Goal: Use online tool/utility: Use online tool/utility

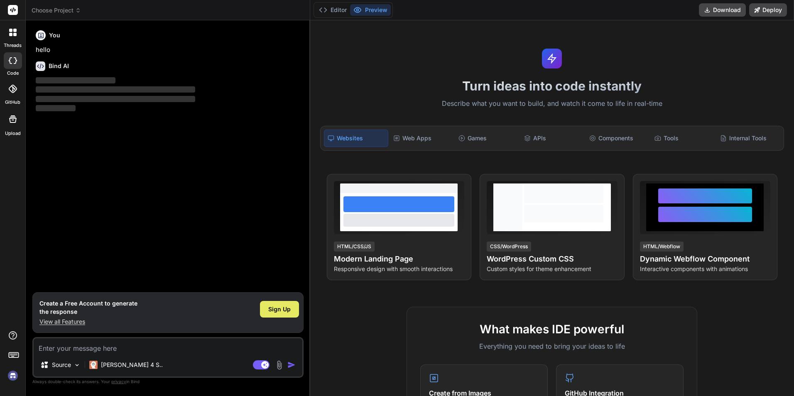
click at [285, 312] on span "Sign Up" at bounding box center [279, 309] width 22 height 8
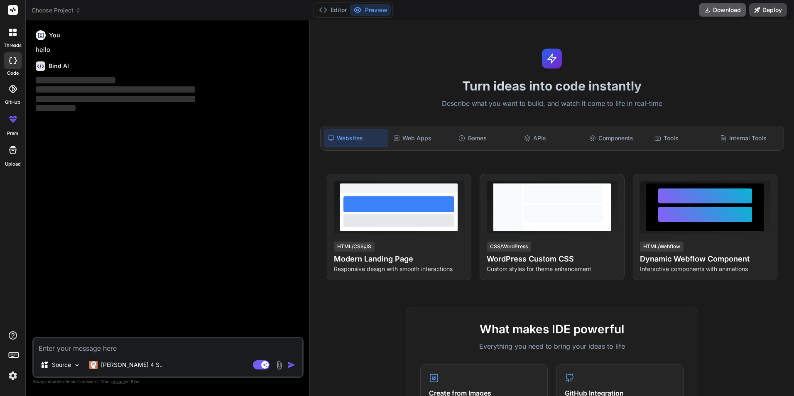
click at [717, 7] on button "Download" at bounding box center [722, 9] width 47 height 13
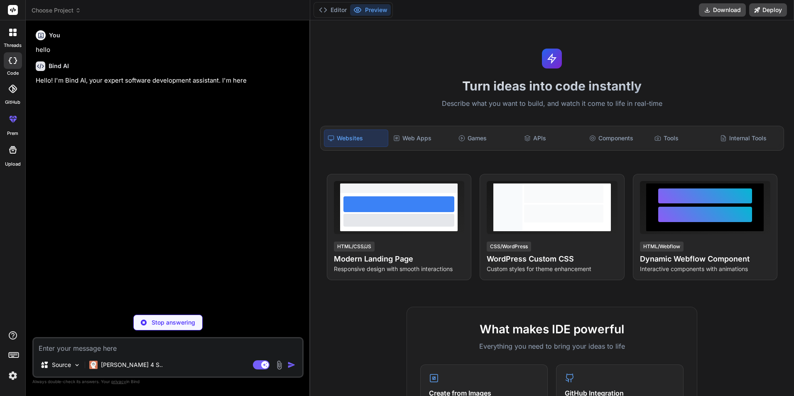
click at [113, 348] on textarea at bounding box center [168, 346] width 269 height 15
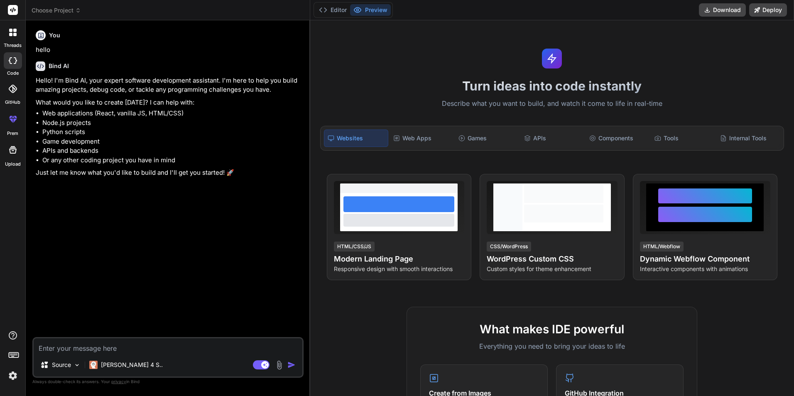
type textarea "x"
type textarea "c"
type textarea "x"
type textarea "cr"
type textarea "x"
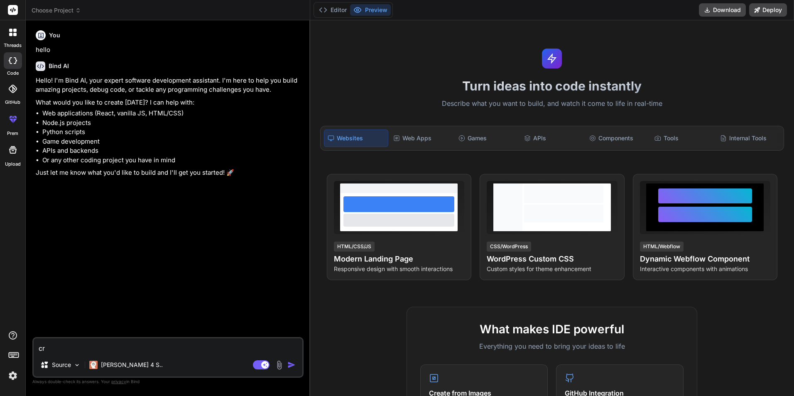
type textarea "cre"
type textarea "x"
type textarea "crea"
type textarea "x"
type textarea "creat"
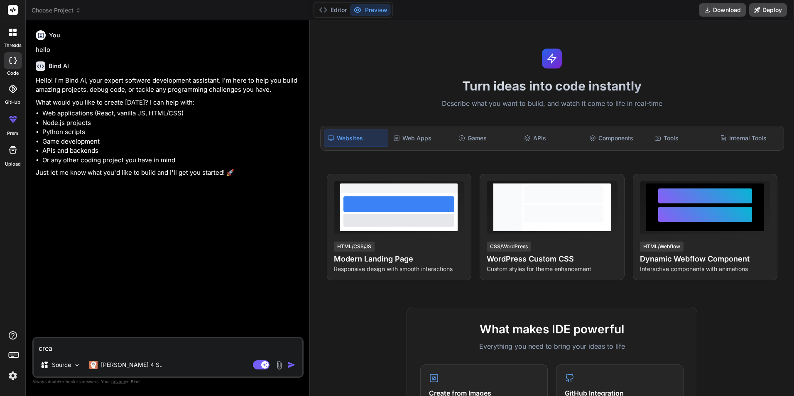
type textarea "x"
type textarea "create"
type textarea "x"
type textarea "create"
type textarea "x"
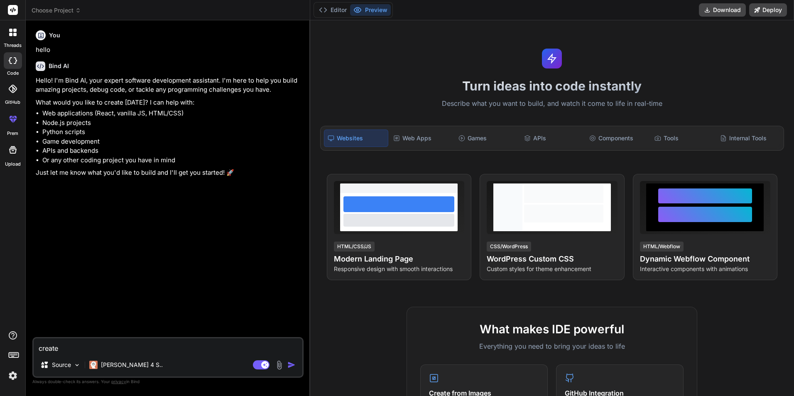
type textarea "create a"
type textarea "x"
type textarea "create a"
type textarea "x"
type textarea "create a w"
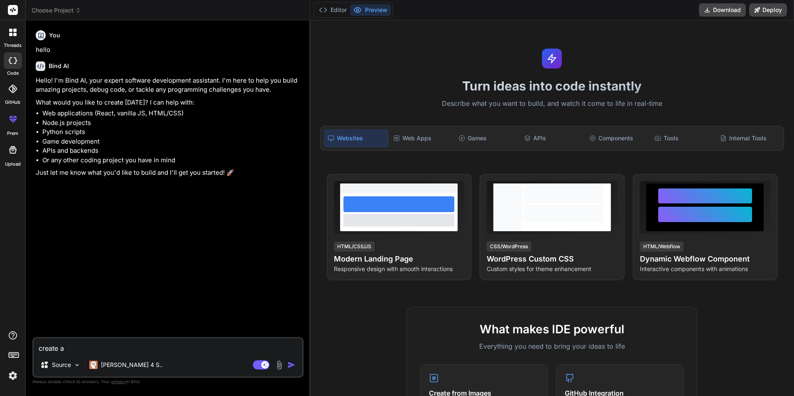
type textarea "x"
type textarea "create a wi"
type textarea "x"
type textarea "create a win"
type textarea "x"
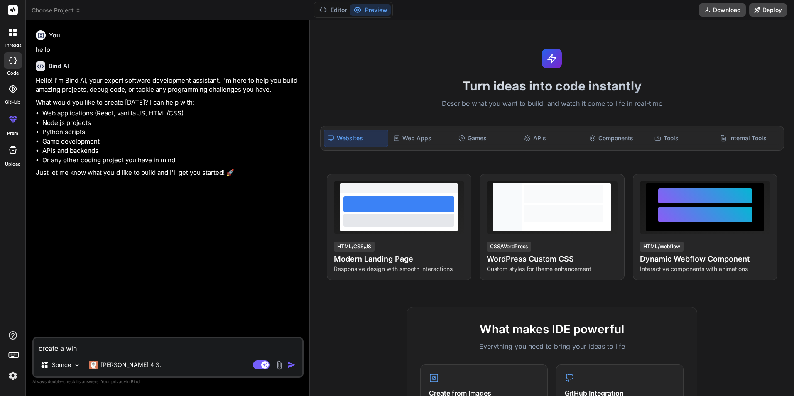
type textarea "create a wind"
type textarea "x"
type textarea "create a windo"
type textarea "x"
type textarea "create a window"
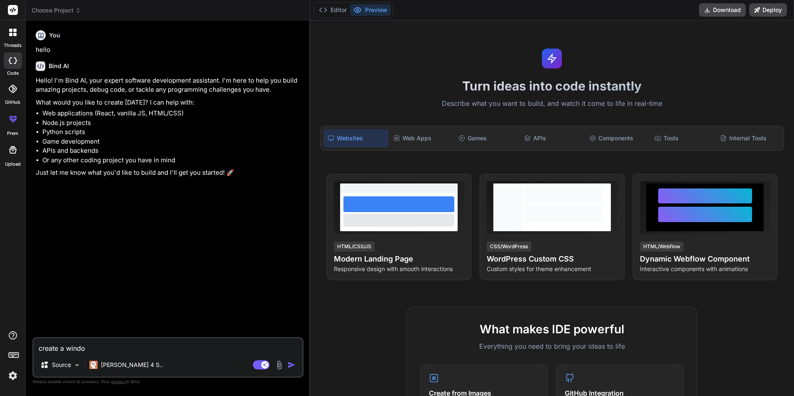
type textarea "x"
type textarea "create a windows"
type textarea "x"
type textarea "create a windows"
type textarea "x"
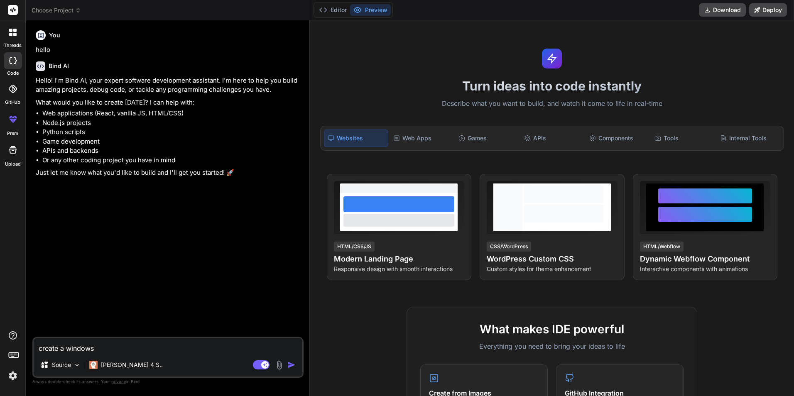
type textarea "create a windows a"
type textarea "x"
type textarea "create a windows ap"
type textarea "x"
type textarea "create a windows app"
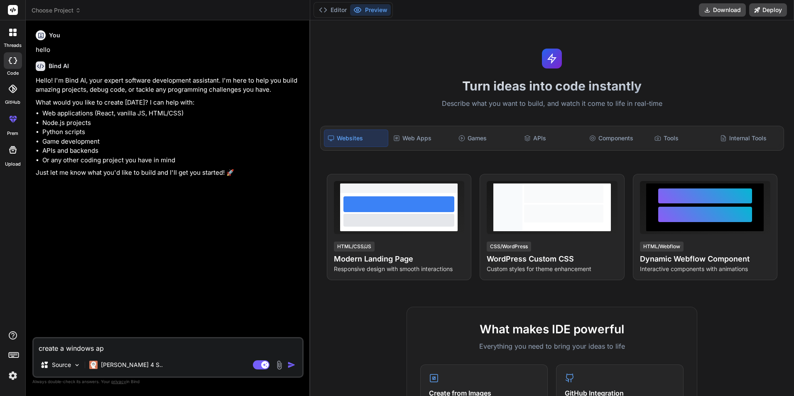
type textarea "x"
type textarea "create a windows app"
type textarea "x"
type textarea "create a windows app t"
type textarea "x"
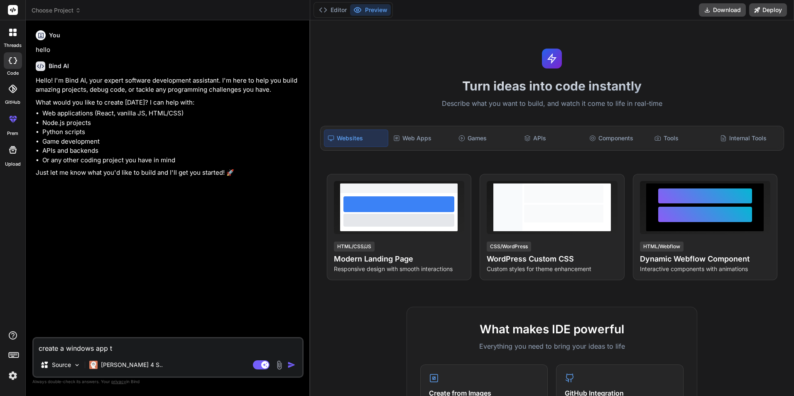
type textarea "create a windows app th"
type textarea "x"
type textarea "create a windows app tha"
type textarea "x"
type textarea "create a windows app that"
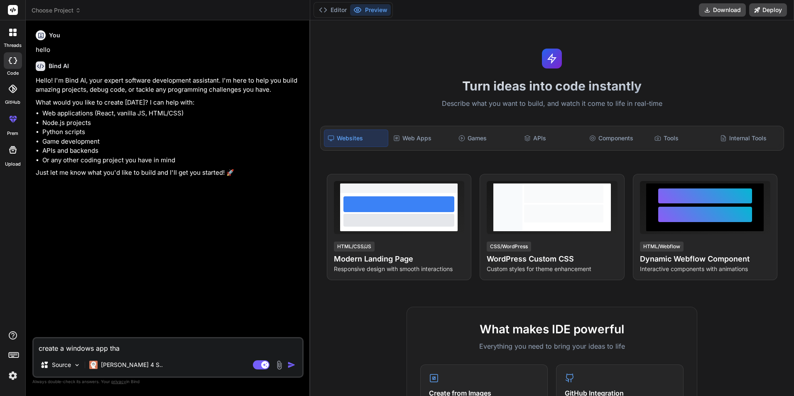
type textarea "x"
type textarea "create a windows app that"
type textarea "x"
type textarea "create a windows app that c"
type textarea "x"
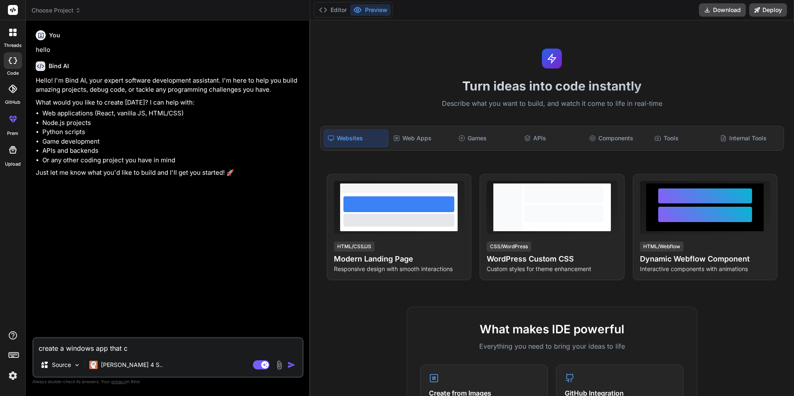
type textarea "create a windows app that ca"
type textarea "x"
type textarea "create a windows app that can"
type textarea "x"
type textarea "create a windows app that can"
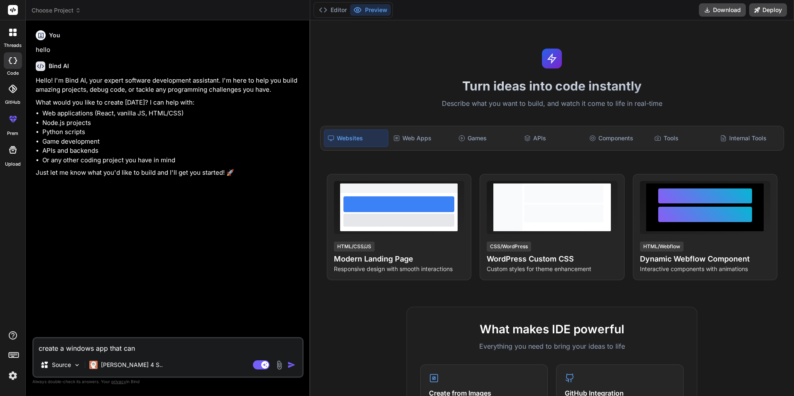
type textarea "x"
type textarea "create a windows app that can a"
type textarea "x"
type textarea "create a windows app that can au"
type textarea "x"
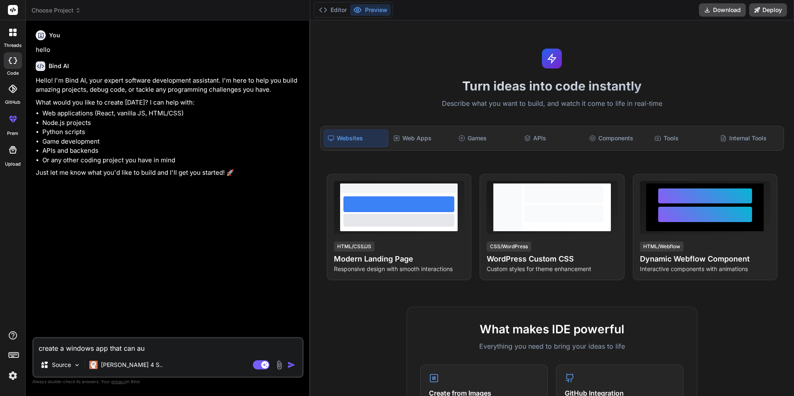
type textarea "create a windows app that can aut"
type textarea "x"
type textarea "create a windows app that can auto"
type textarea "x"
type textarea "create a windows app that can autom"
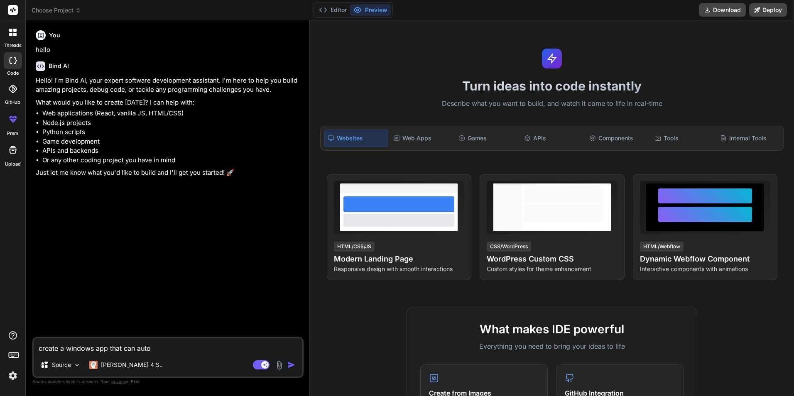
type textarea "x"
type textarea "create a windows app that can automa"
type textarea "x"
type textarea "create a windows app that can automat"
type textarea "x"
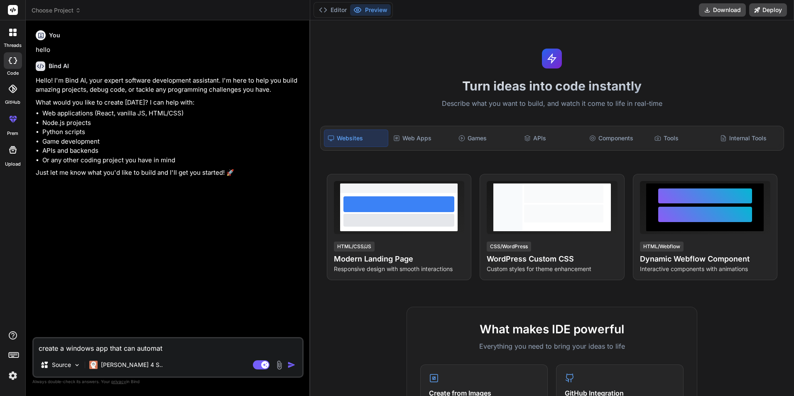
type textarea "create a windows app that can automati"
type textarea "x"
type textarea "create a windows app that can automatic"
type textarea "x"
type textarea "create a windows app that can automatica"
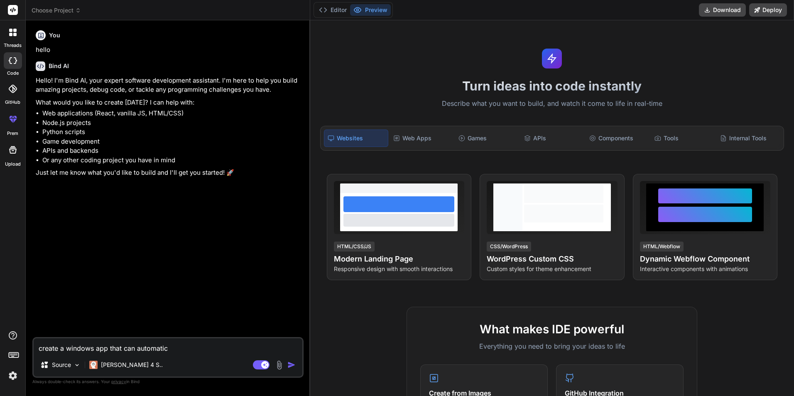
type textarea "x"
type textarea "create a windows app that can automatical"
type textarea "x"
type textarea "create a windows app that can automaticall"
type textarea "x"
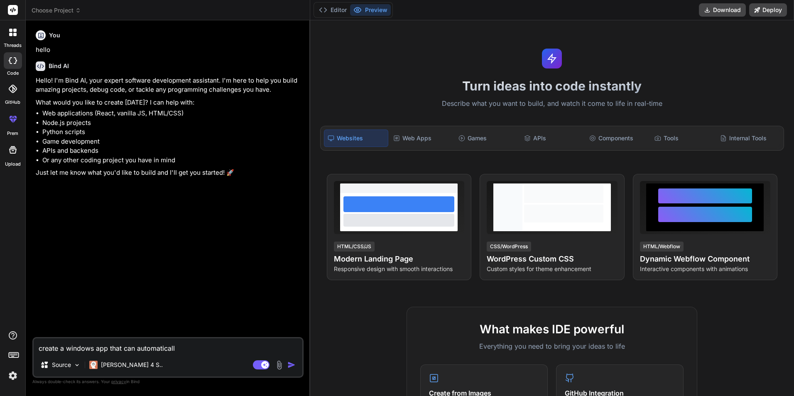
type textarea "create a windows app that can automatically"
type textarea "x"
type textarea "create a windows app that can automatically"
type textarea "x"
type textarea "create a windows app that can automatically t"
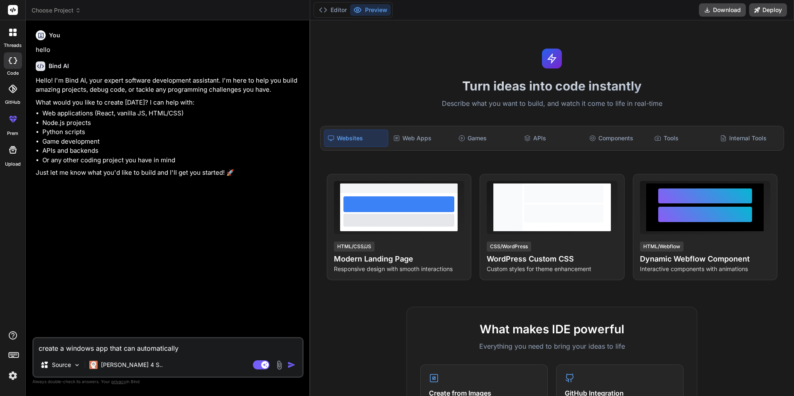
type textarea "x"
type textarea "create a windows app that can automatically tr"
type textarea "x"
type textarea "create a windows app that can automatically tra"
type textarea "x"
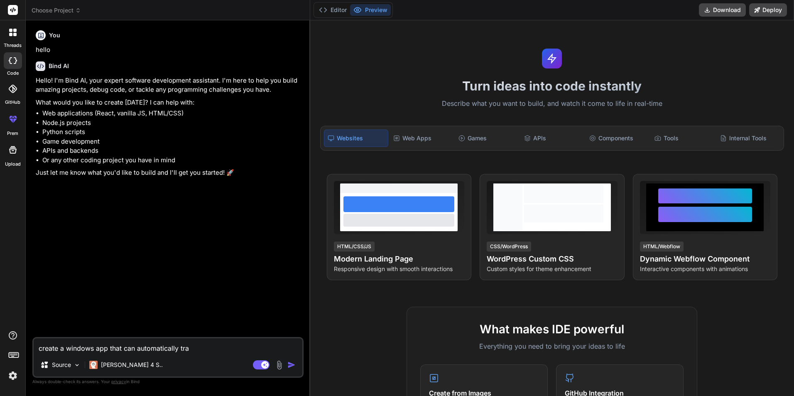
type textarea "create a windows app that can automatically trad"
type textarea "x"
type textarea "create a windows app that can automatically trade"
type textarea "x"
type textarea "create a windows app that can automatically trade"
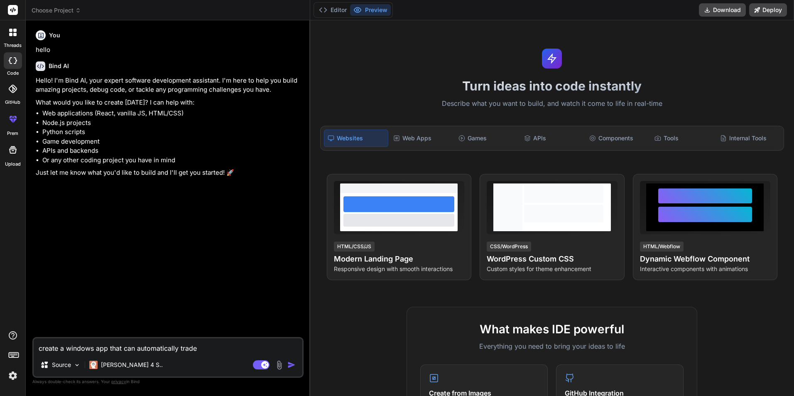
type textarea "x"
type textarea "create a windows app that can automatically trade p"
type textarea "x"
type textarea "create a windows app that can automatically trade p2"
type textarea "x"
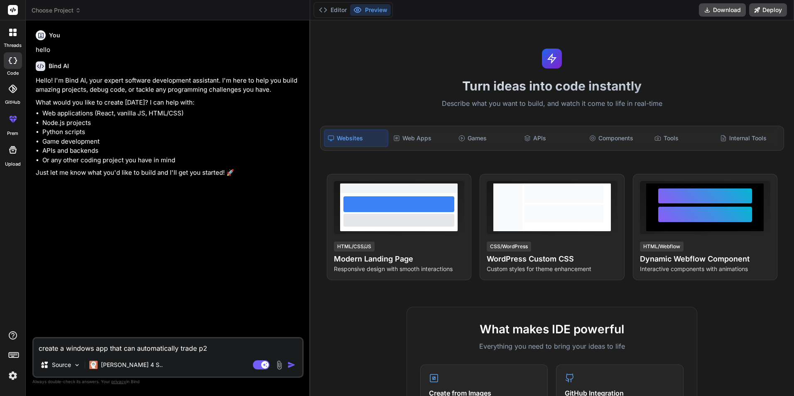
type textarea "create a windows app that can automatically trade p2p"
type textarea "x"
type textarea "create a windows app that can automatically trade p2p"
type textarea "x"
type textarea "create a windows app that can automatically trade p2p a"
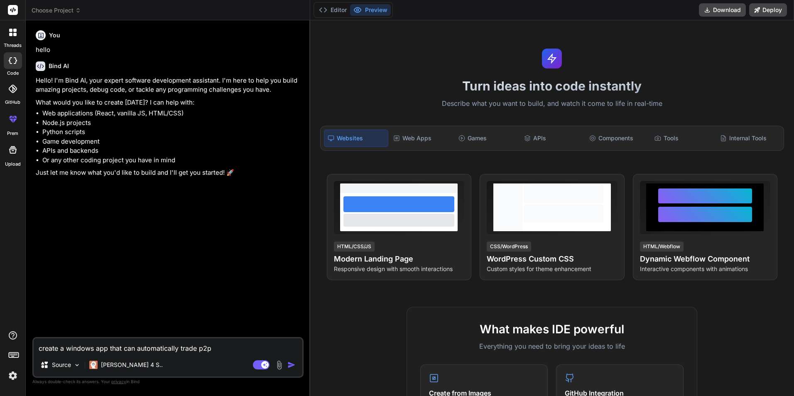
type textarea "x"
type textarea "create a windows app that can automatically trade p2p ar"
type textarea "x"
type textarea "create a windows app that can automatically trade p2p arb"
type textarea "x"
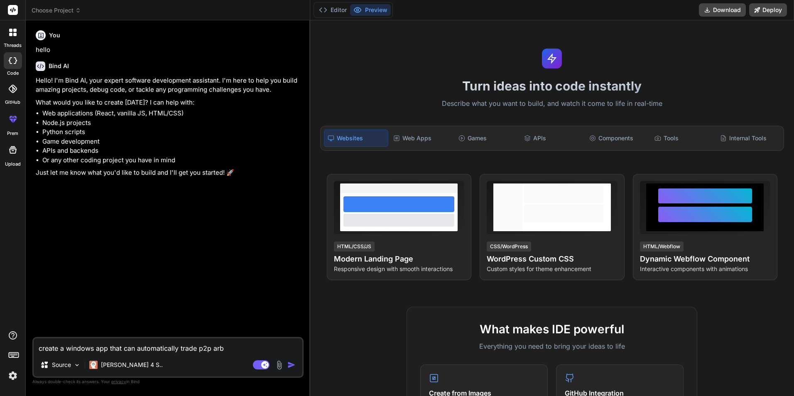
type textarea "create a windows app that can automatically trade p2p arbi"
type textarea "x"
type textarea "create a windows app that can automatically trade p2p arbit"
type textarea "x"
type textarea "create a windows app that can automatically trade p2p arbitr"
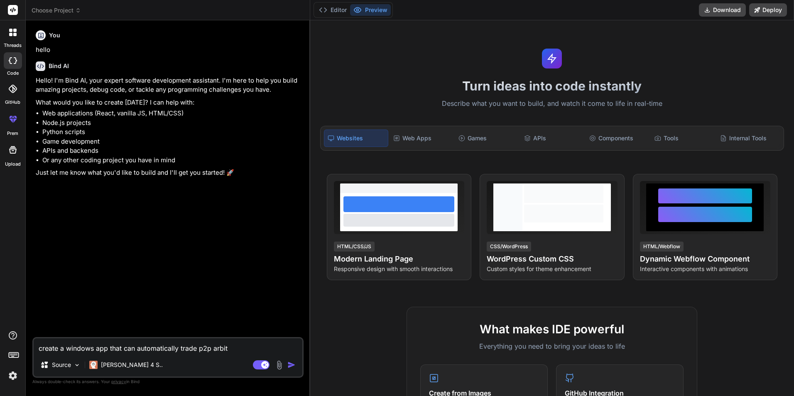
type textarea "x"
type textarea "create a windows app that can automatically trade p2p arbitra"
type textarea "x"
type textarea "create a windows app that can automatically trade p2p arbitrag"
type textarea "x"
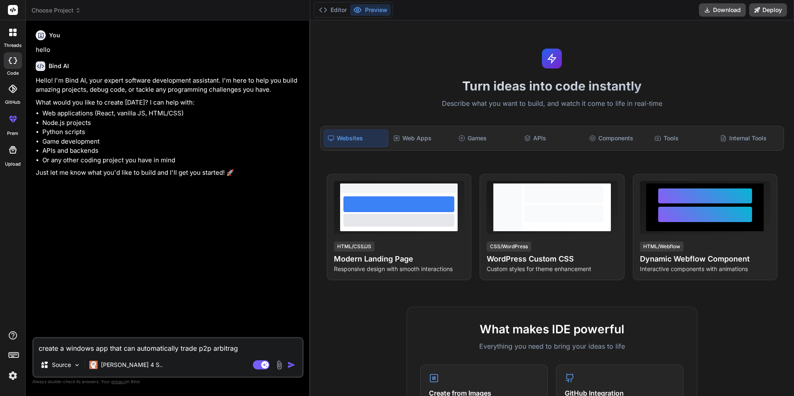
type textarea "create a windows app that can automatically trade p2p arbitrage"
type textarea "x"
type textarea "create a windows app that can automatically trade p2p arbitrage"
type textarea "x"
type textarea "create a windows app that can automatically trade p2p arbitrage a"
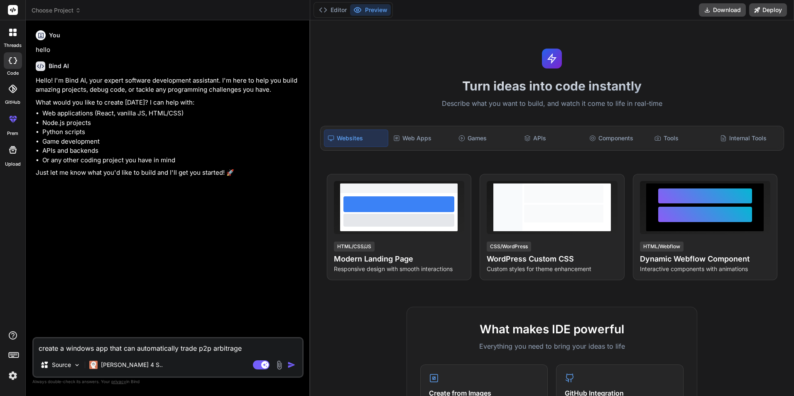
type textarea "x"
type textarea "create a windows app that can automatically trade p2p arbitrage an"
type textarea "x"
type textarea "create a windows app that can automatically trade p2p arbitrage and"
type textarea "x"
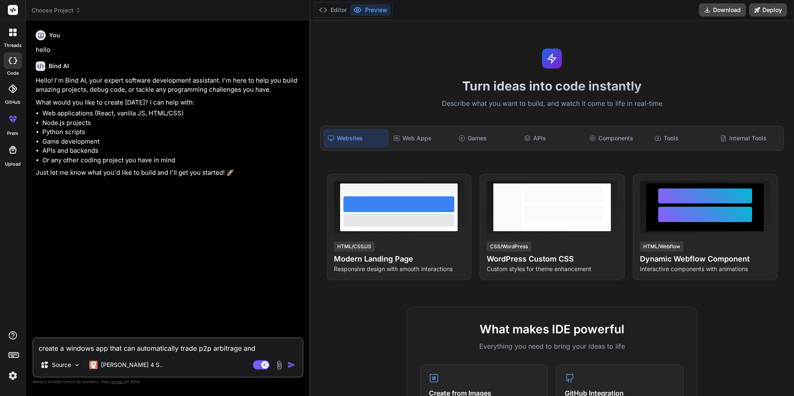
type textarea "create a windows app that can automatically trade p2p arbitrage and"
type textarea "x"
type textarea "create a windows app that can automatically trade p2p arbitrage and c"
type textarea "x"
type textarea "create a windows app that can automatically trade p2p arbitrage and cr"
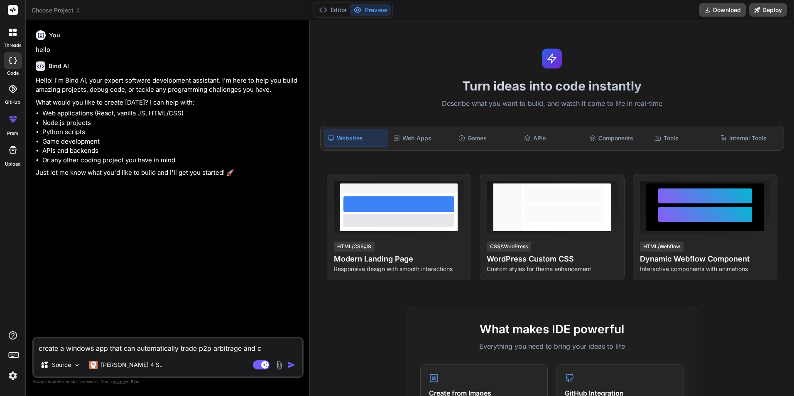
type textarea "x"
type textarea "create a windows app that can automatically trade p2p arbitrage and cro"
type textarea "x"
type textarea "create a windows app that can automatically trade p2p arbitrage and cros"
type textarea "x"
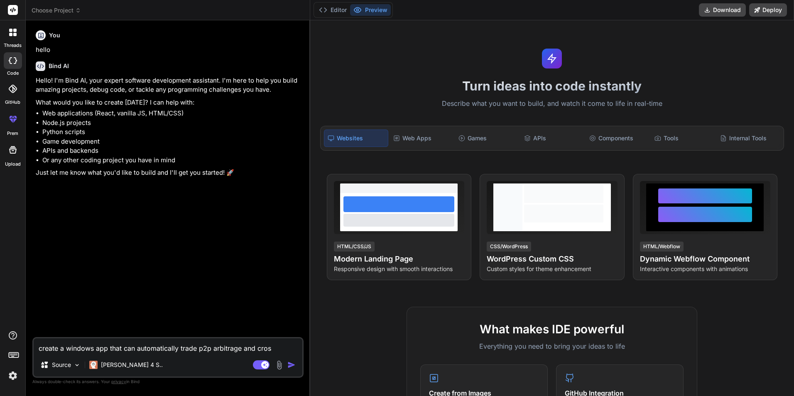
type textarea "create a windows app that can automatically trade p2p arbitrage and cross"
type textarea "x"
type textarea "create a windows app that can automatically trade p2p arbitrage and cross"
type textarea "x"
type textarea "create a windows app that can automatically trade p2p arbitrage and cross e"
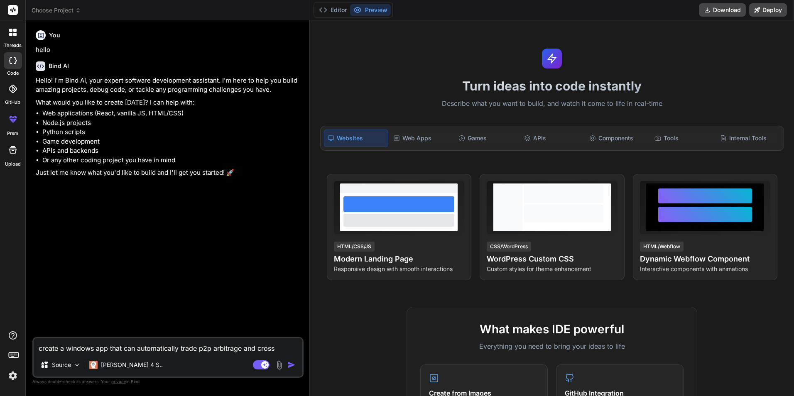
type textarea "x"
type textarea "create a windows app that can automatically trade p2p arbitrage and cross ea"
type textarea "x"
type textarea "create a windows app that can automatically trade p2p arbitrage and cross eac"
type textarea "x"
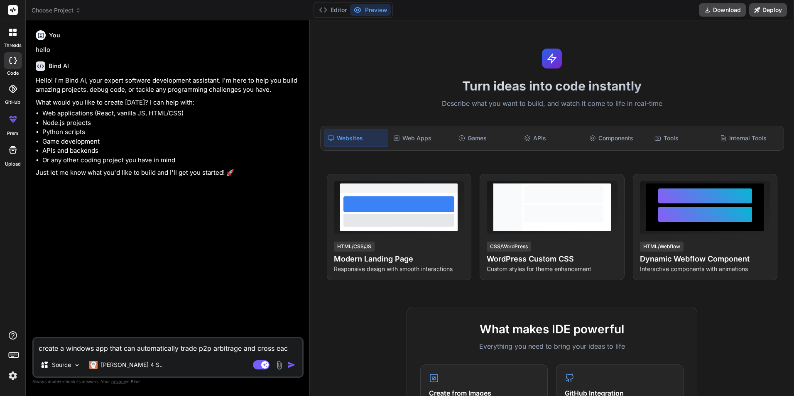
type textarea "create a windows app that can automatically trade p2p arbitrage and cross ea"
type textarea "x"
type textarea "create a windows app that can automatically trade p2p arbitrage and cross e"
type textarea "x"
type textarea "create a windows app that can automatically trade p2p arbitrage and cross ex"
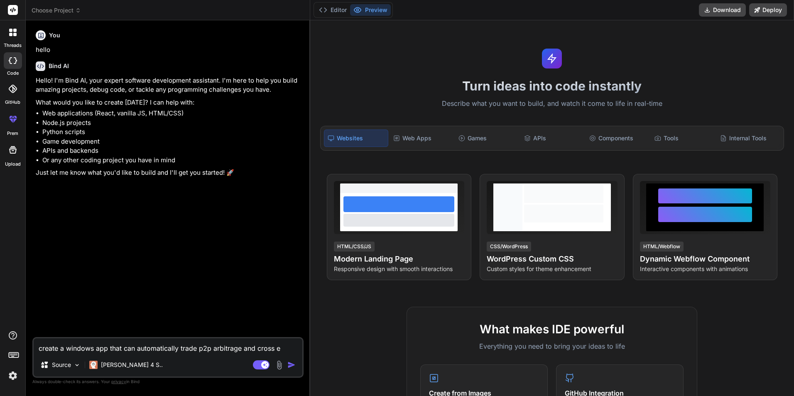
type textarea "x"
type textarea "create a windows app that can automatically trade p2p arbitrage and cross exc"
type textarea "x"
type textarea "create a windows app that can automatically trade p2p arbitrage and cross exch"
type textarea "x"
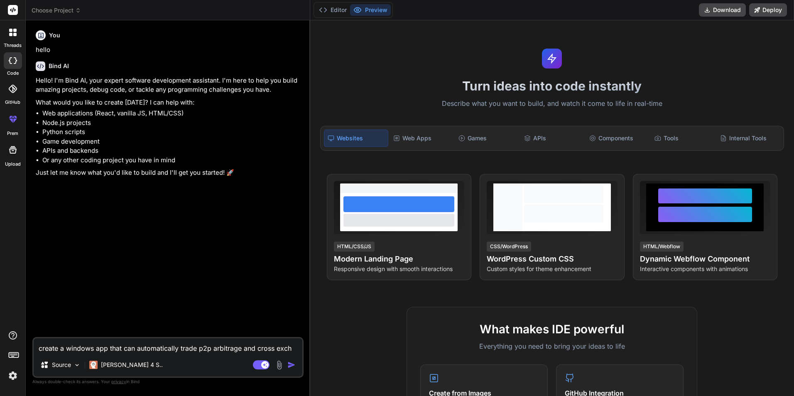
type textarea "create a windows app that can automatically trade p2p arbitrage and cross excha"
type textarea "x"
type textarea "create a windows app that can automatically trade p2p arbitrage and cross exchan"
type textarea "x"
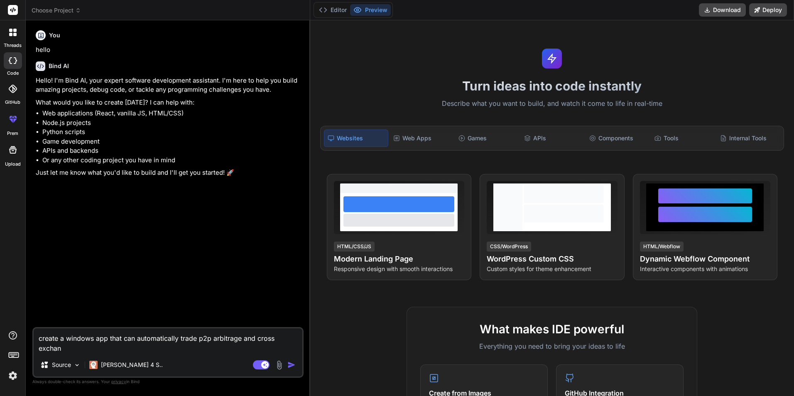
type textarea "create a windows app that can automatically trade p2p arbitrage and cross excha…"
type textarea "x"
type textarea "create a windows app that can automatically trade p2p arbitrage and cross excha…"
type textarea "x"
type textarea "create a windows app that can automatically trade p2p arbitrage and cross excha…"
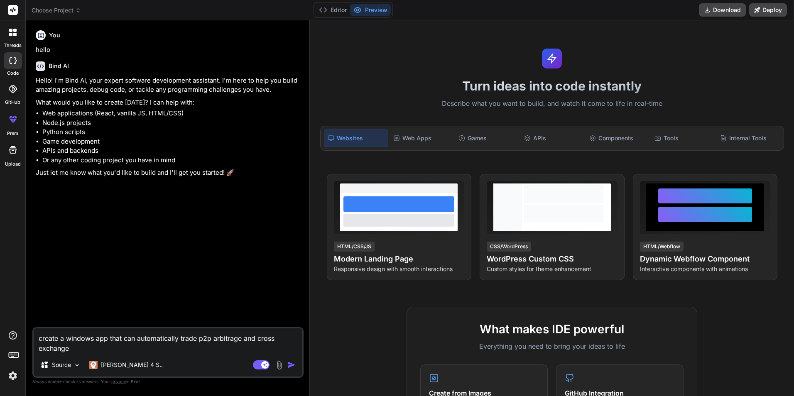
type textarea "x"
type textarea "create a windows app that can automatically trade p2p arbitrage and cross excha…"
type textarea "x"
type textarea "create a windows app that can automatically trade p2p arbitrage and cross excha…"
type textarea "x"
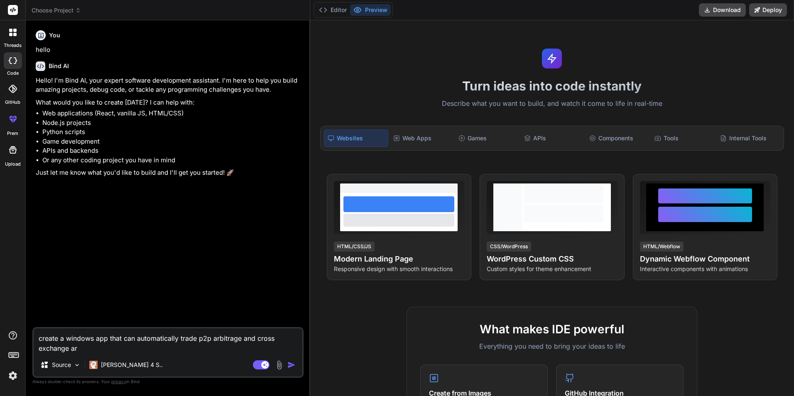
type textarea "create a windows app that can automatically trade p2p arbitrage and cross excha…"
type textarea "x"
type textarea "create a windows app that can automatically trade p2p arbitrage and cross excha…"
type textarea "x"
type textarea "create a windows app that can automatically trade p2p arbitrage and cross excha…"
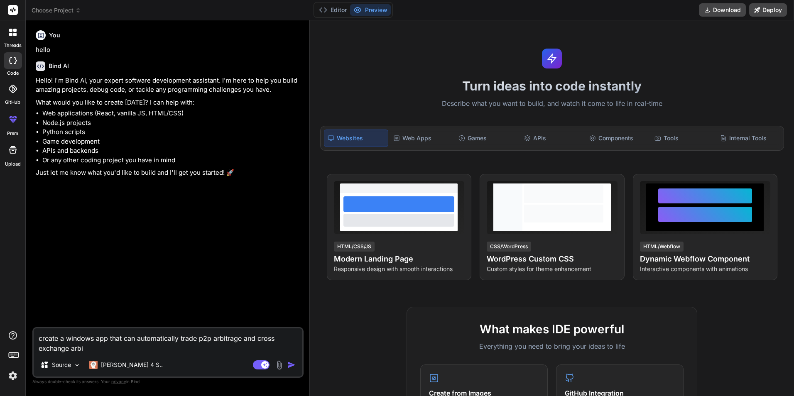
type textarea "x"
type textarea "create a windows app that can automatically trade p2p arbitrage and cross excha…"
type textarea "x"
type textarea "create a windows app that can automatically trade p2p arbitrage and cross excha…"
type textarea "x"
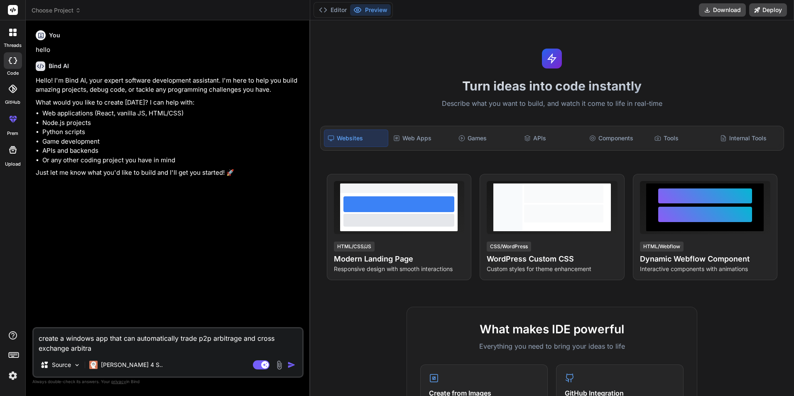
type textarea "create a windows app that can automatically trade p2p arbitrage and cross excha…"
type textarea "x"
type textarea "create a windows app that can automatically trade p2p arbitrage and cross excha…"
type textarea "x"
type textarea "create a windows app that can automatically trade p2p arbitrage and cross excha…"
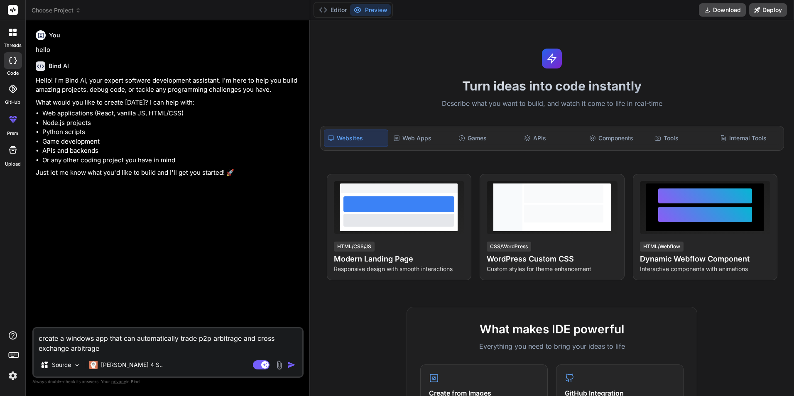
type textarea "x"
type textarea "create a windows app that can automatically trade p2p arbitrage and cross excha…"
type textarea "x"
type textarea "create a windows app that can automatically trade p2p arbitrage and cross excha…"
type textarea "x"
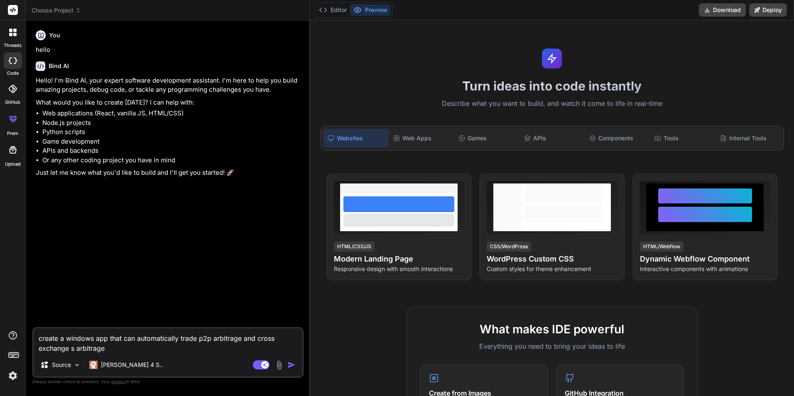
type textarea "create a windows app that can automatically trade p2p arbitrage and cross excha…"
click at [292, 363] on img "button" at bounding box center [291, 365] width 8 height 8
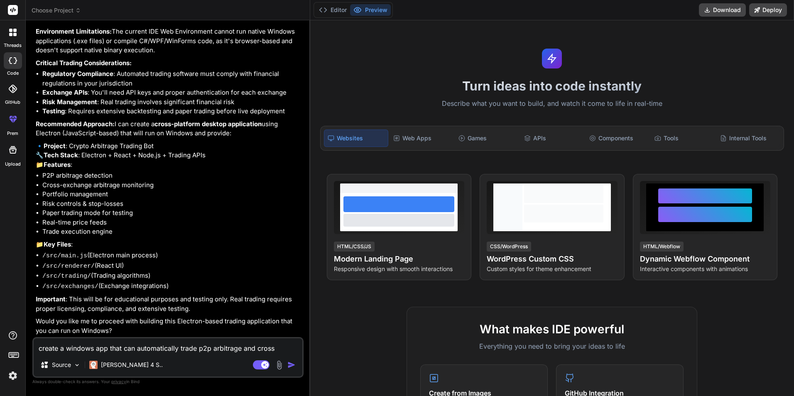
scroll to position [276, 0]
click at [291, 362] on img "button" at bounding box center [291, 365] width 8 height 8
click at [213, 342] on textarea "create a windows app that can automatically trade p2p arbitrage and cross excha…" at bounding box center [168, 346] width 269 height 15
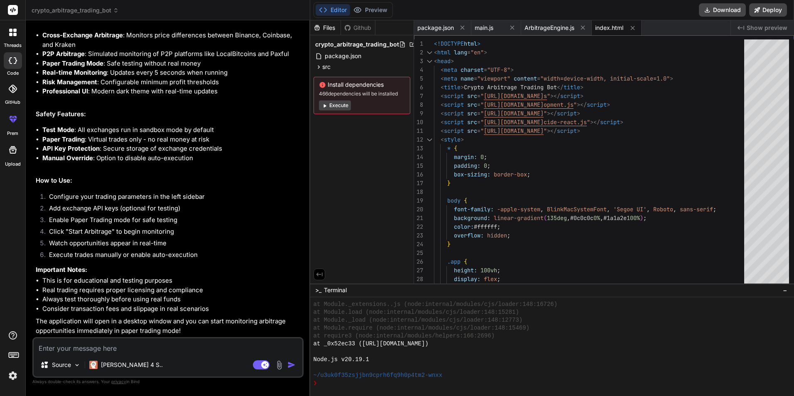
scroll to position [837, 0]
click at [333, 107] on button "Execute" at bounding box center [335, 106] width 32 height 10
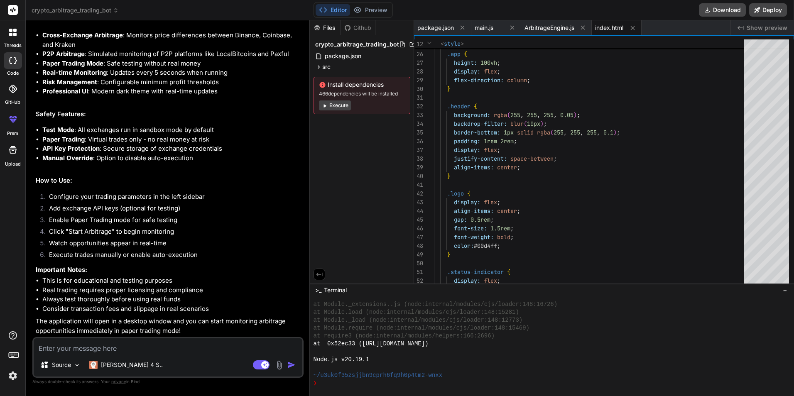
click at [211, 352] on textarea at bounding box center [168, 346] width 269 height 15
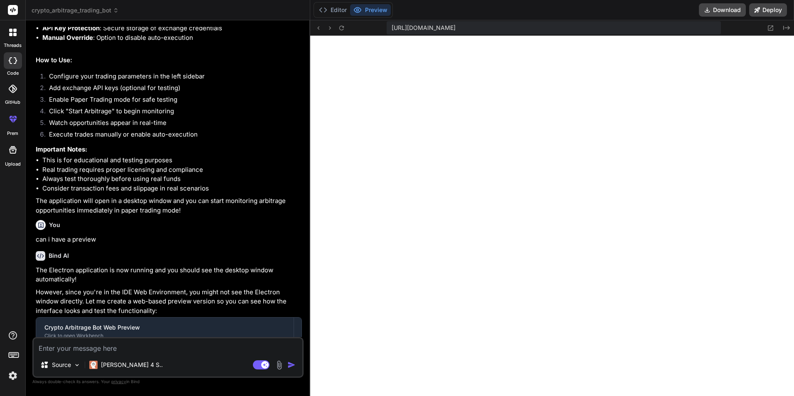
scroll to position [979, 0]
click at [331, 31] on icon at bounding box center [329, 28] width 7 height 7
click at [319, 32] on button at bounding box center [319, 28] width 10 height 10
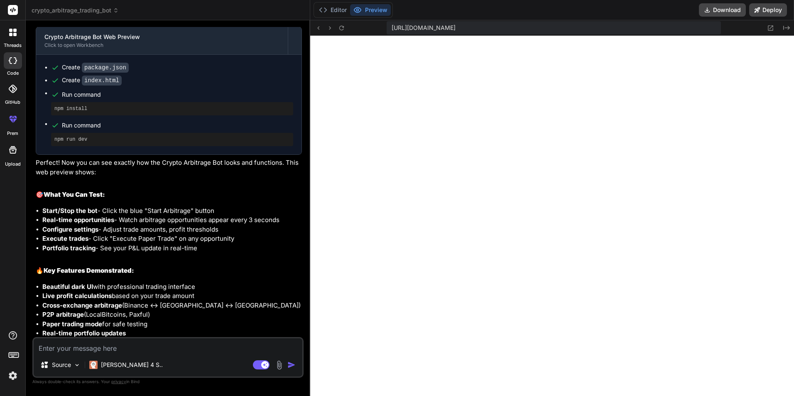
scroll to position [1382, 0]
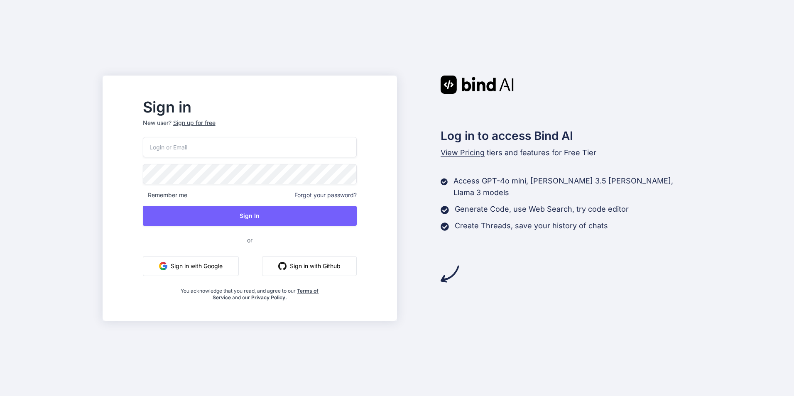
click at [228, 268] on button "Sign in with Google" at bounding box center [191, 266] width 96 height 20
